Goal: Navigation & Orientation: Find specific page/section

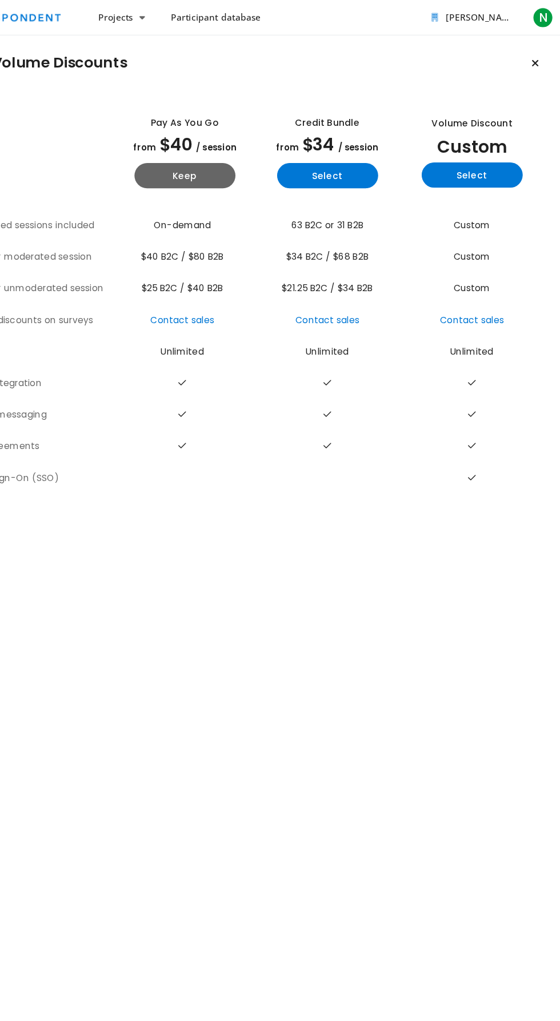
click at [220, 16] on span "Participant database" at bounding box center [248, 15] width 82 height 11
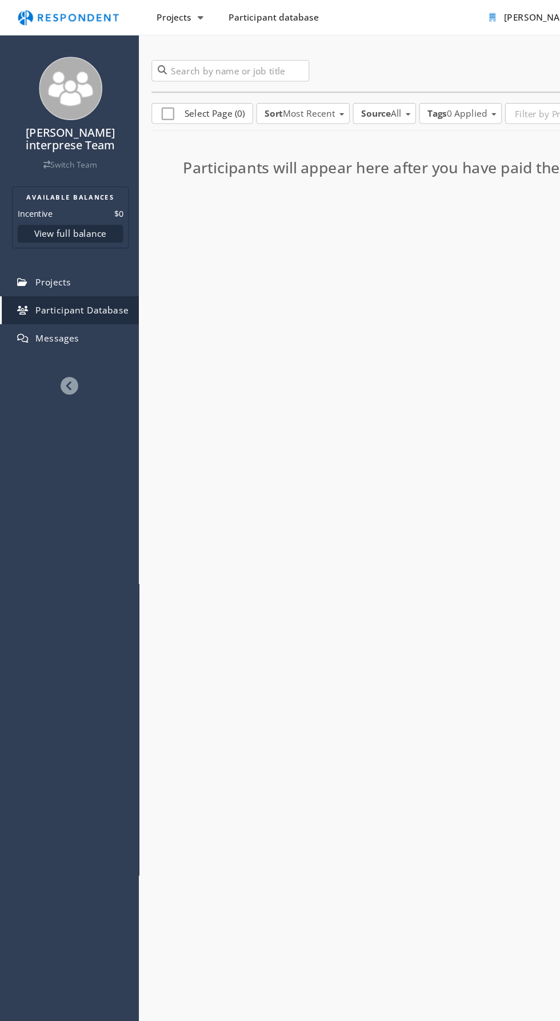
click at [174, 15] on button "Projects" at bounding box center [163, 16] width 61 height 21
click at [367, 614] on md-backdrop at bounding box center [280, 510] width 560 height 1021
click at [379, 628] on div "Nura Mailuku interprese Team Switch Team AVAILABLE BALANCES Incentive $0 View f…" at bounding box center [280, 510] width 560 height 1021
click at [71, 16] on img "Main navigation" at bounding box center [61, 16] width 105 height 22
